Goal: Transaction & Acquisition: Purchase product/service

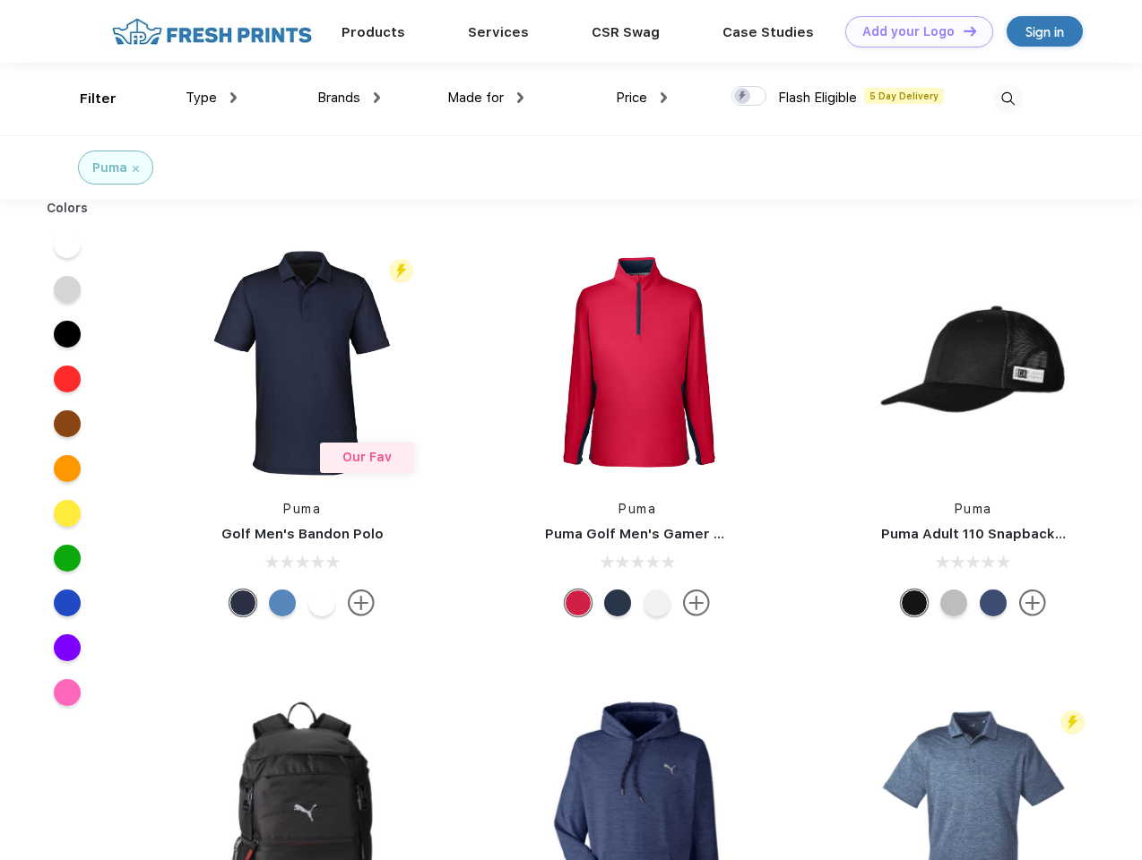
scroll to position [1, 0]
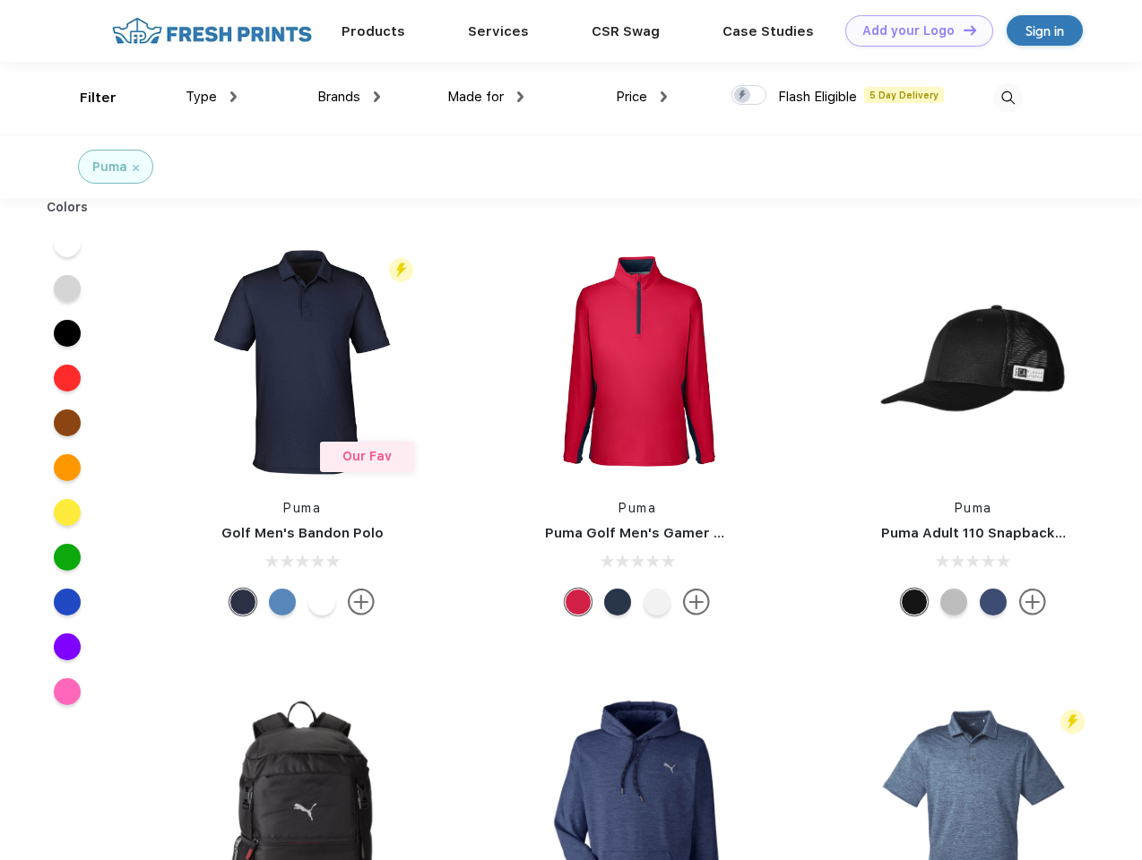
click at [912, 30] on link "Add your Logo Design Tool" at bounding box center [919, 30] width 148 height 31
click at [86, 98] on div "Filter" at bounding box center [98, 98] width 37 height 21
click at [211, 97] on span "Type" at bounding box center [200, 97] width 31 height 16
click at [349, 97] on span "Brands" at bounding box center [338, 97] width 43 height 16
click at [486, 97] on span "Made for" at bounding box center [475, 97] width 56 height 16
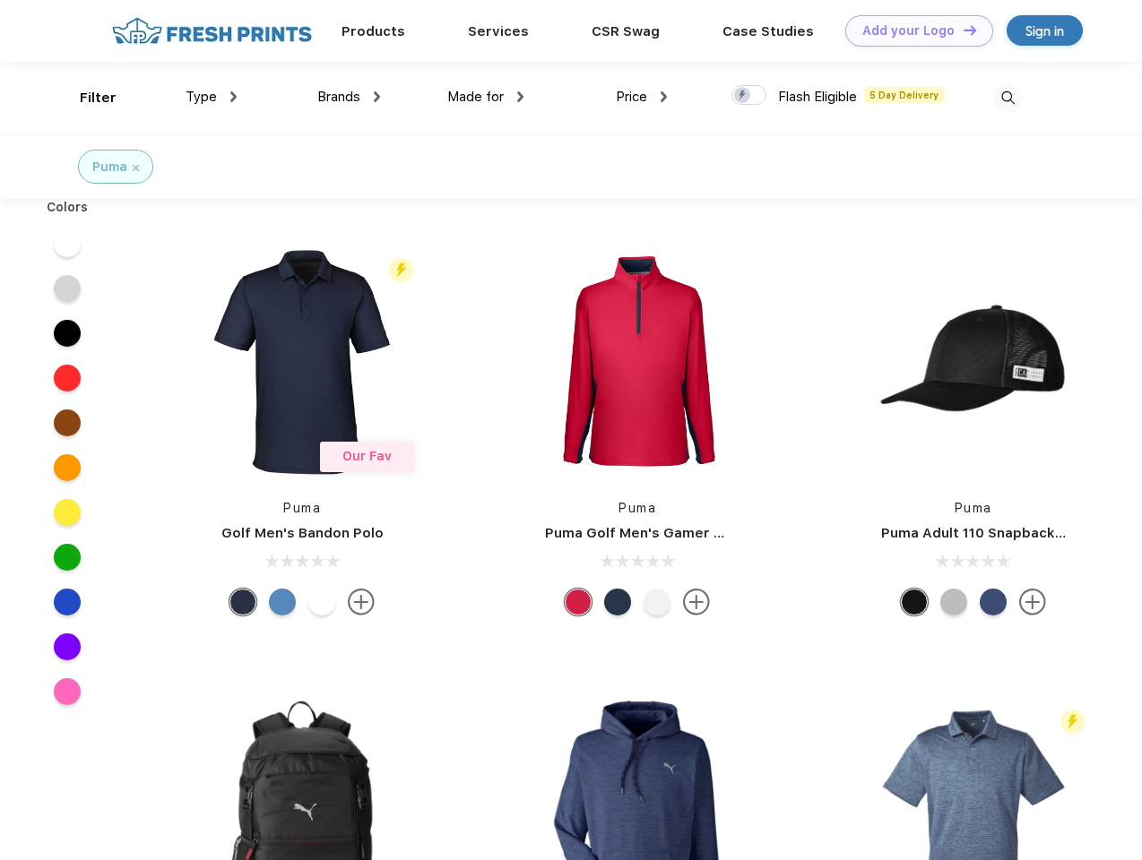
click at [642, 97] on span "Price" at bounding box center [631, 97] width 31 height 16
click at [749, 96] on div at bounding box center [748, 95] width 35 height 20
click at [743, 96] on input "checkbox" at bounding box center [737, 90] width 12 height 12
click at [1007, 98] on img at bounding box center [1008, 98] width 30 height 30
click at [67, 244] on div at bounding box center [67, 243] width 69 height 45
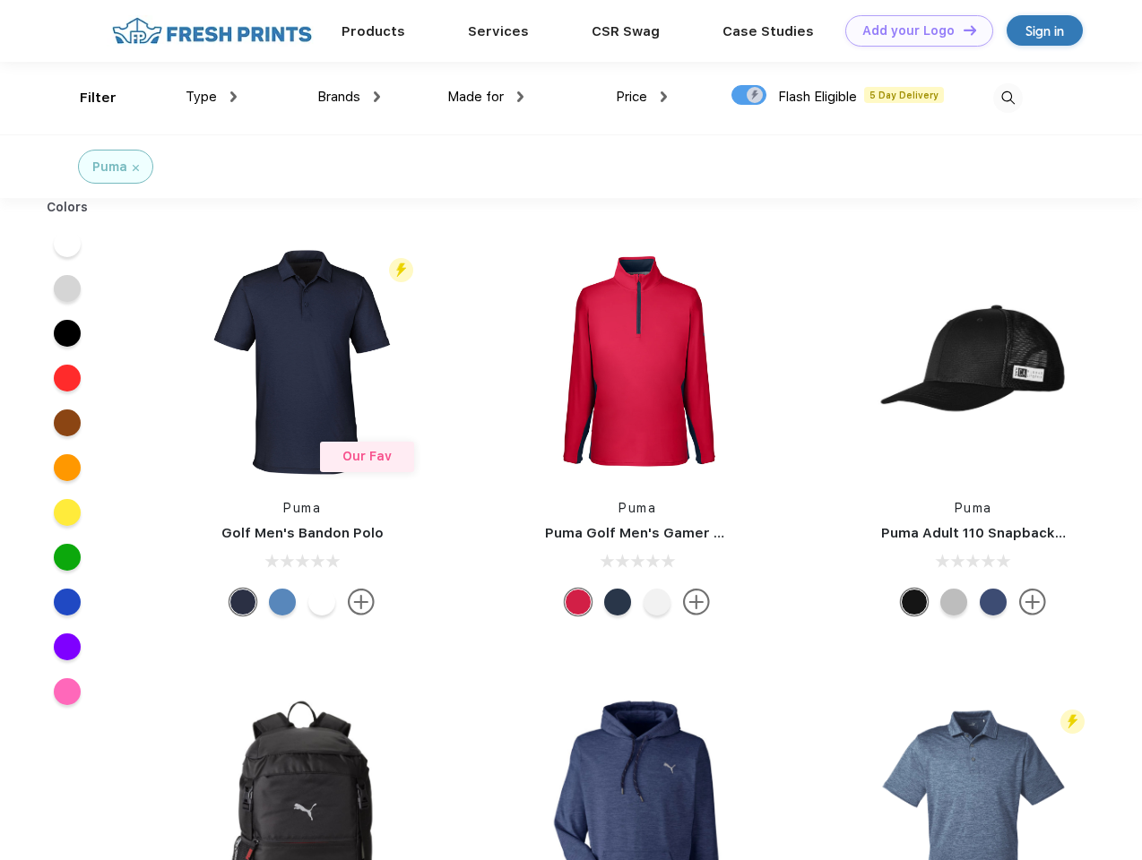
click at [67, 289] on div at bounding box center [67, 288] width 69 height 45
